Goal: Task Accomplishment & Management: Use online tool/utility

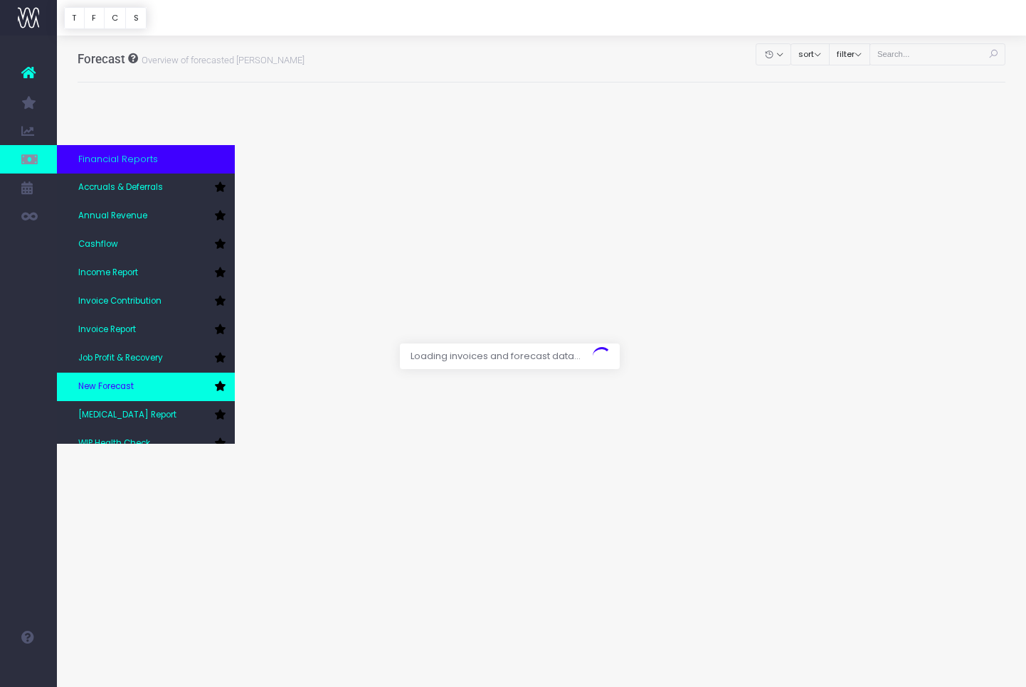
click at [118, 386] on span "New Forecast" at bounding box center [105, 387] width 55 height 13
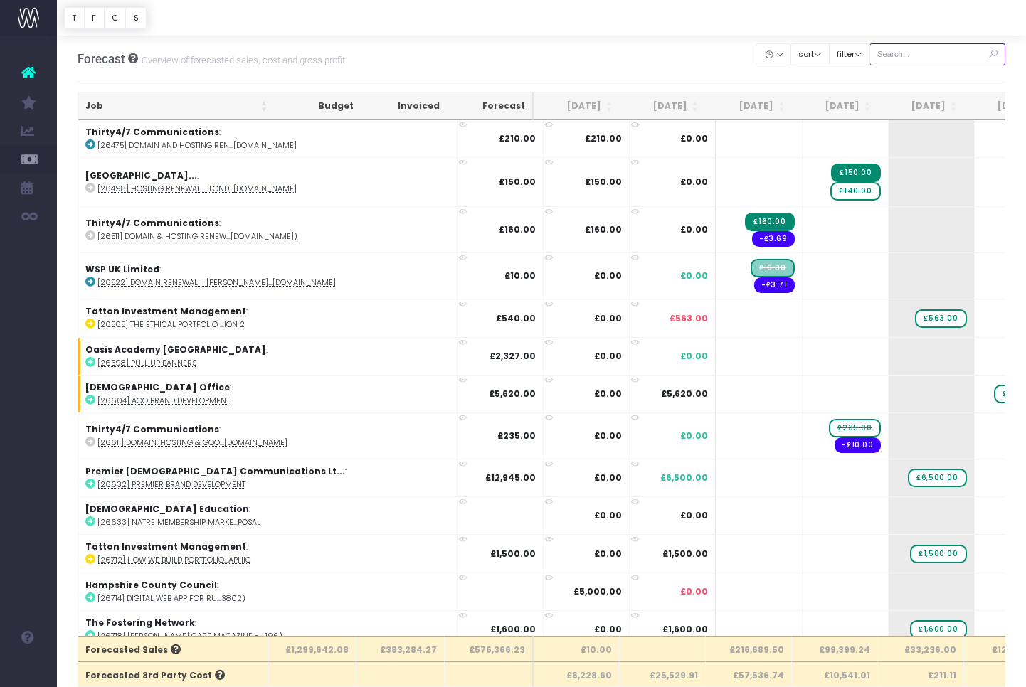
click at [931, 55] on input "text" at bounding box center [937, 54] width 137 height 22
paste input "28809"
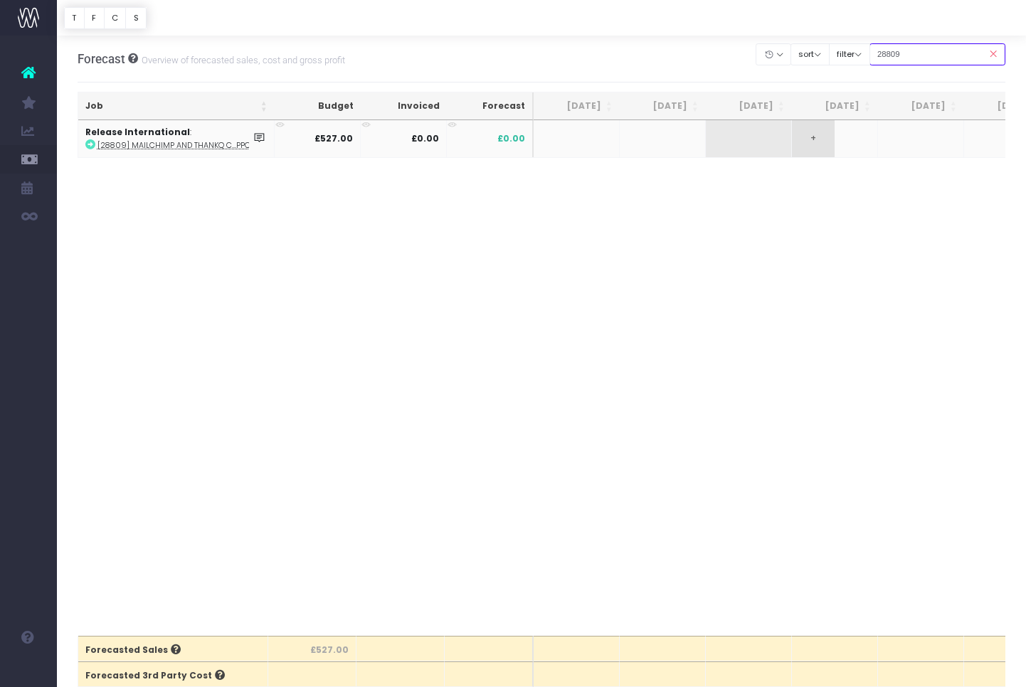
type input "28809"
click at [829, 142] on span "+" at bounding box center [813, 138] width 43 height 37
click at [792, 233] on body "Oh my... this is bad. wayahead wasn't able to load this page. Please contact su…" at bounding box center [513, 343] width 1026 height 687
